Goal: Navigation & Orientation: Find specific page/section

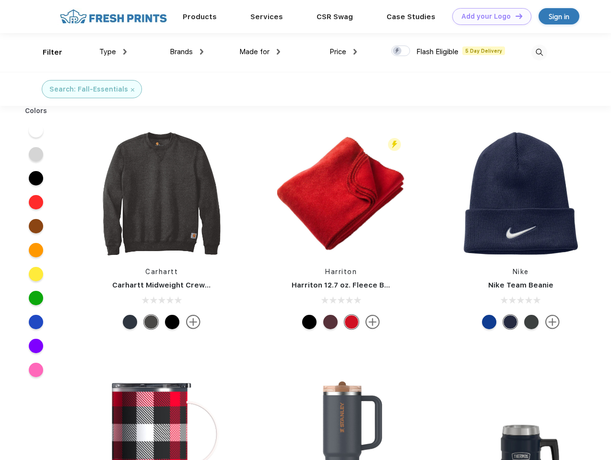
scroll to position [0, 0]
click at [488, 16] on link "Add your Logo Design Tool" at bounding box center [491, 16] width 79 height 17
click at [0, 0] on div "Design Tool" at bounding box center [0, 0] width 0 height 0
click at [514, 16] on link "Add your Logo Design Tool" at bounding box center [491, 16] width 79 height 17
click at [46, 52] on div "Filter" at bounding box center [53, 52] width 20 height 11
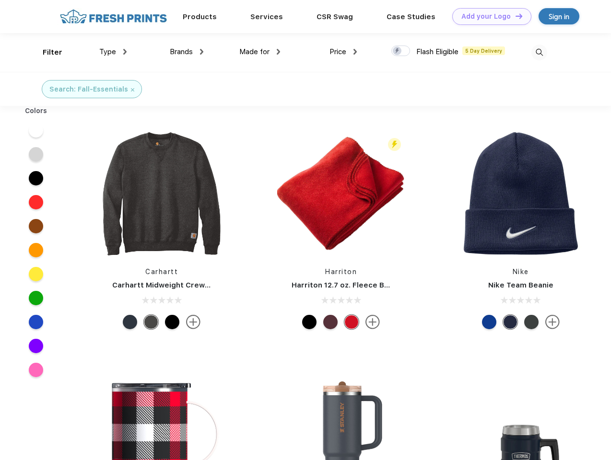
click at [113, 52] on span "Type" at bounding box center [107, 51] width 17 height 9
click at [186, 52] on span "Brands" at bounding box center [181, 51] width 23 height 9
click at [260, 52] on span "Made for" at bounding box center [254, 51] width 30 height 9
click at [343, 52] on span "Price" at bounding box center [337, 51] width 17 height 9
click at [401, 51] on div at bounding box center [400, 51] width 19 height 11
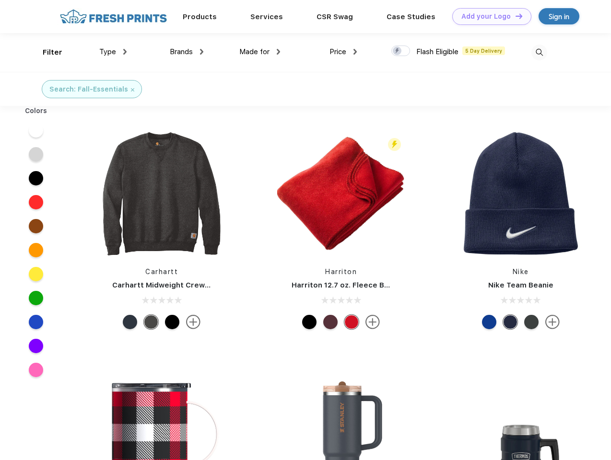
click at [397, 51] on input "checkbox" at bounding box center [394, 48] width 6 height 6
click at [539, 52] on img at bounding box center [539, 53] width 16 height 16
